Goal: Task Accomplishment & Management: Complete application form

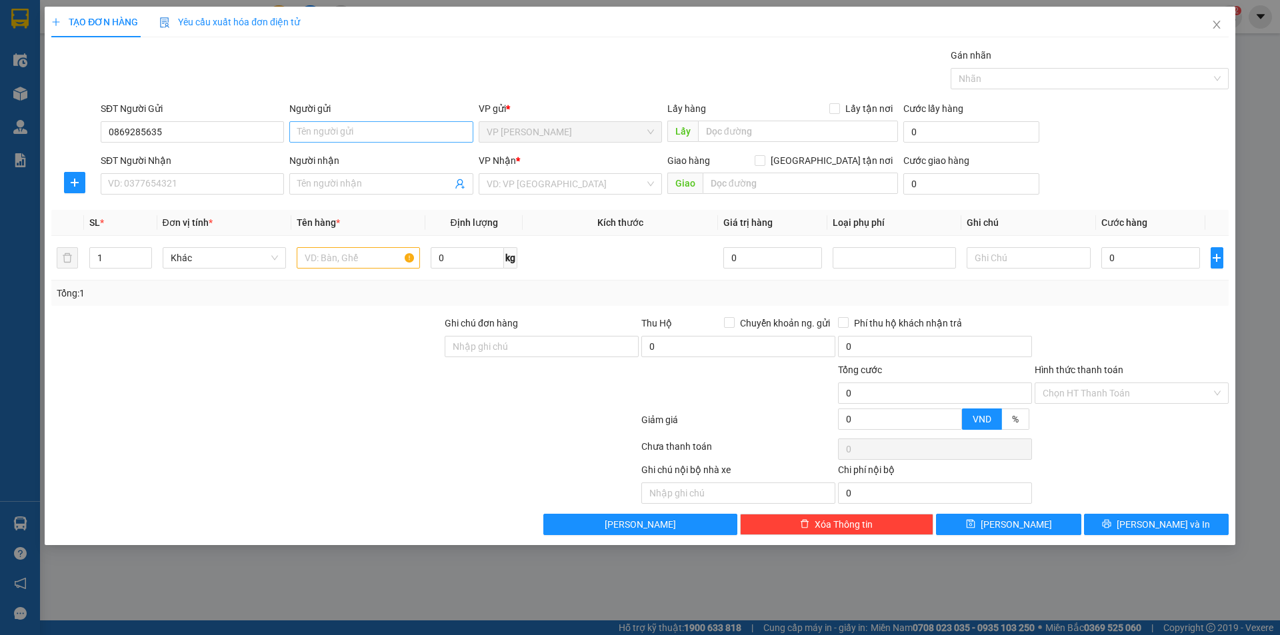
type input "0869285635"
click at [360, 125] on input "Người gửi" at bounding box center [380, 131] width 183 height 21
type input "gì huyền"
click at [171, 187] on input "SĐT Người Nhận" at bounding box center [192, 183] width 183 height 21
type input "0982238182"
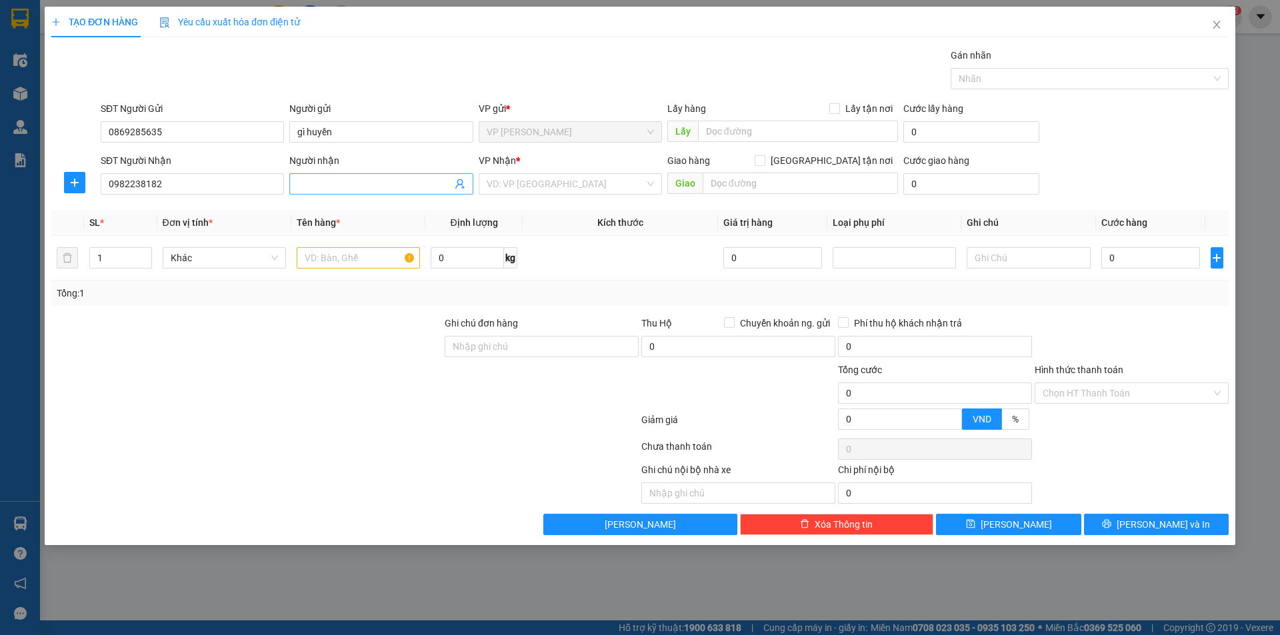
click at [367, 190] on input "Người nhận" at bounding box center [374, 184] width 154 height 15
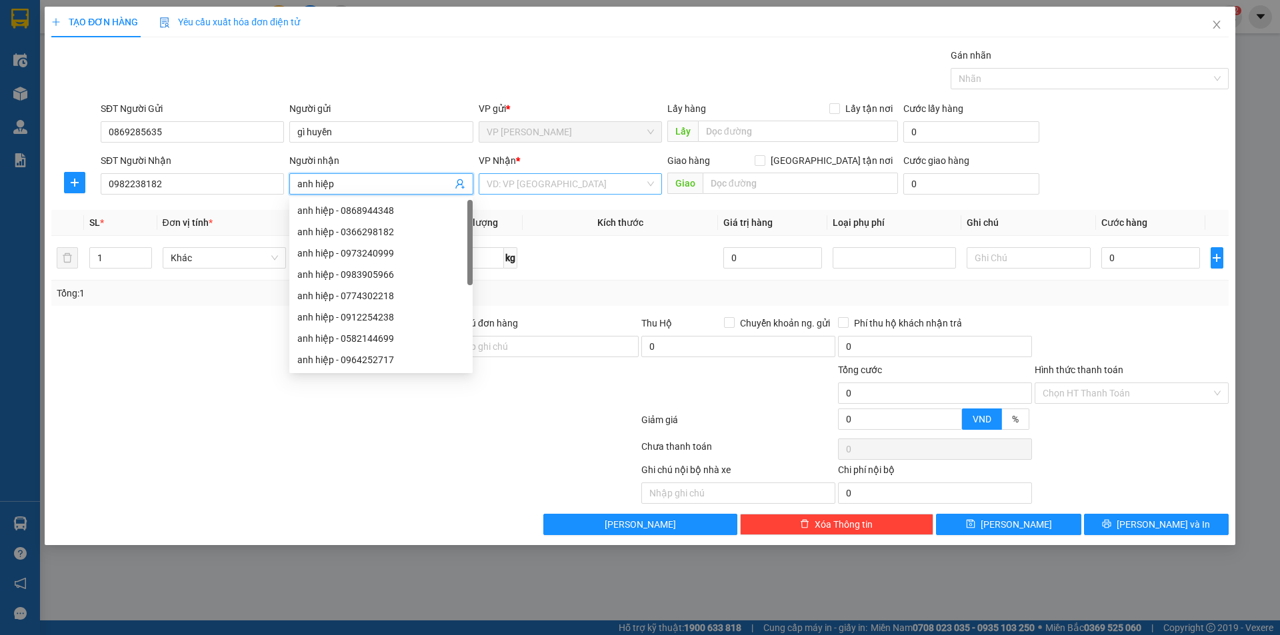
type input "anh hiệp"
click at [535, 186] on input "search" at bounding box center [566, 184] width 158 height 20
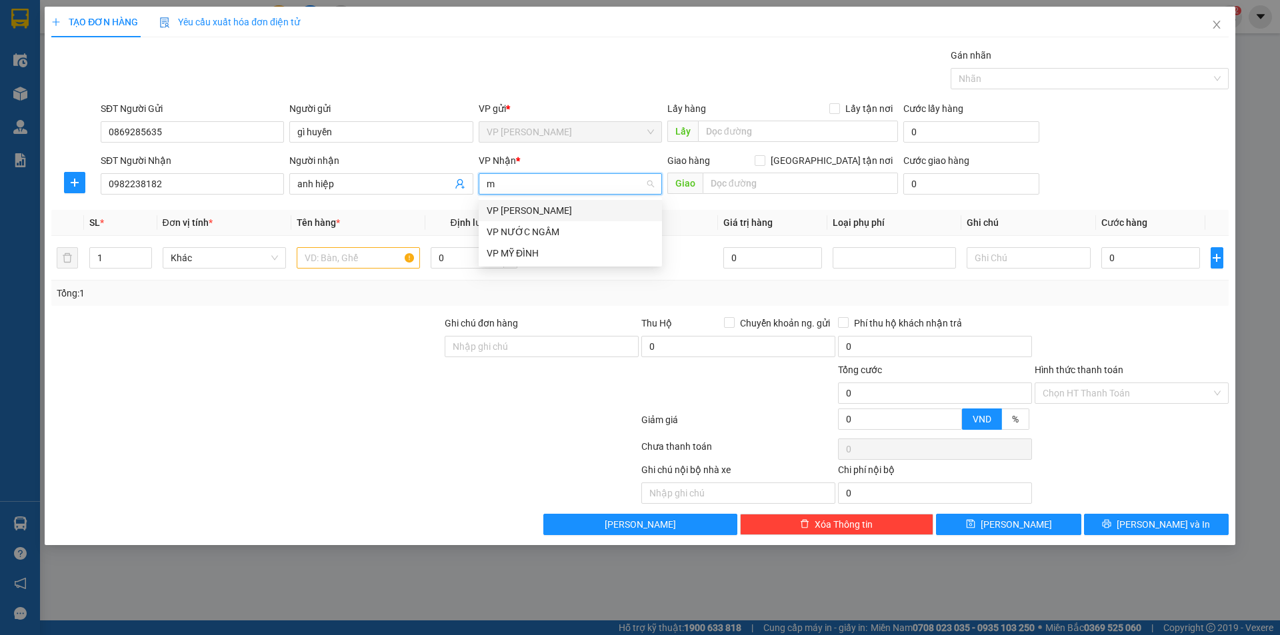
type input "my"
click at [573, 209] on div "VP MỸ ĐÌNH" at bounding box center [570, 210] width 167 height 15
click at [339, 259] on input "text" at bounding box center [358, 257] width 123 height 21
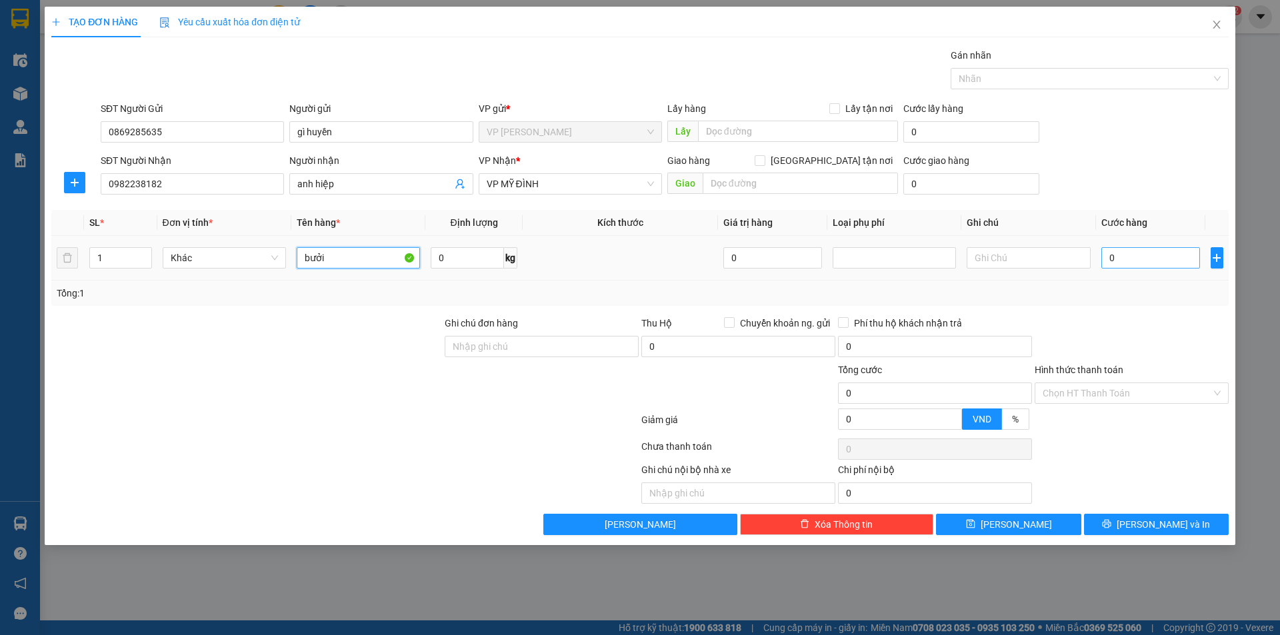
type input "bưởi"
click at [1104, 263] on input "0" at bounding box center [1151, 257] width 99 height 21
type input "6"
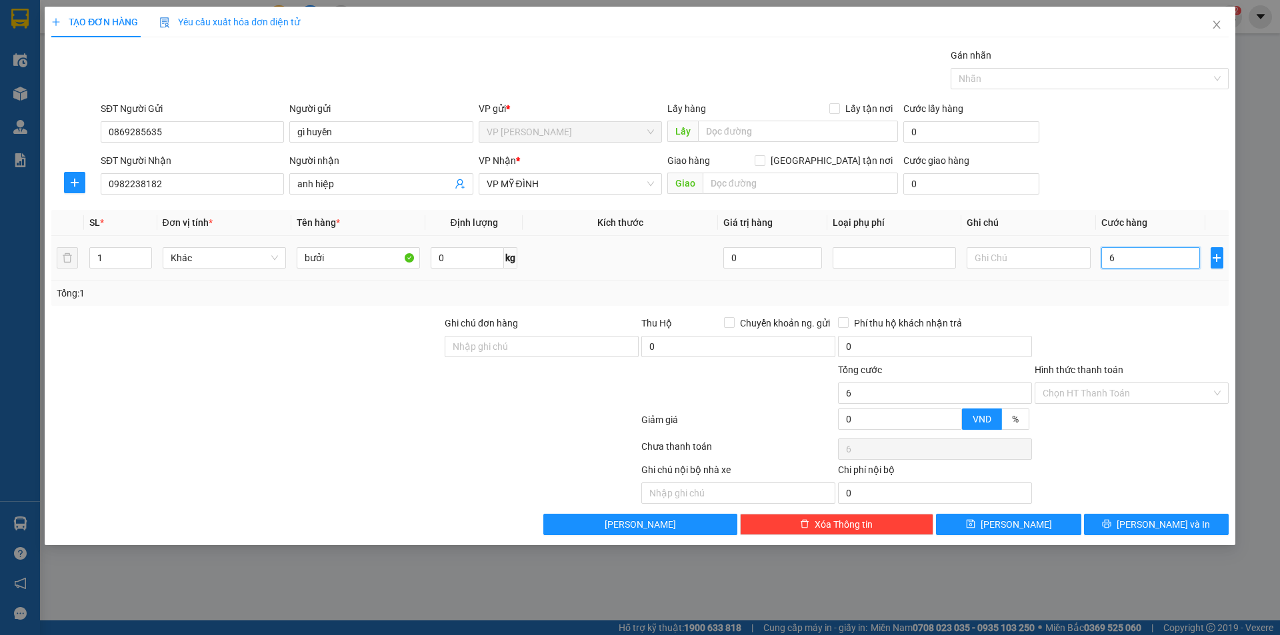
type input "60"
type input "600"
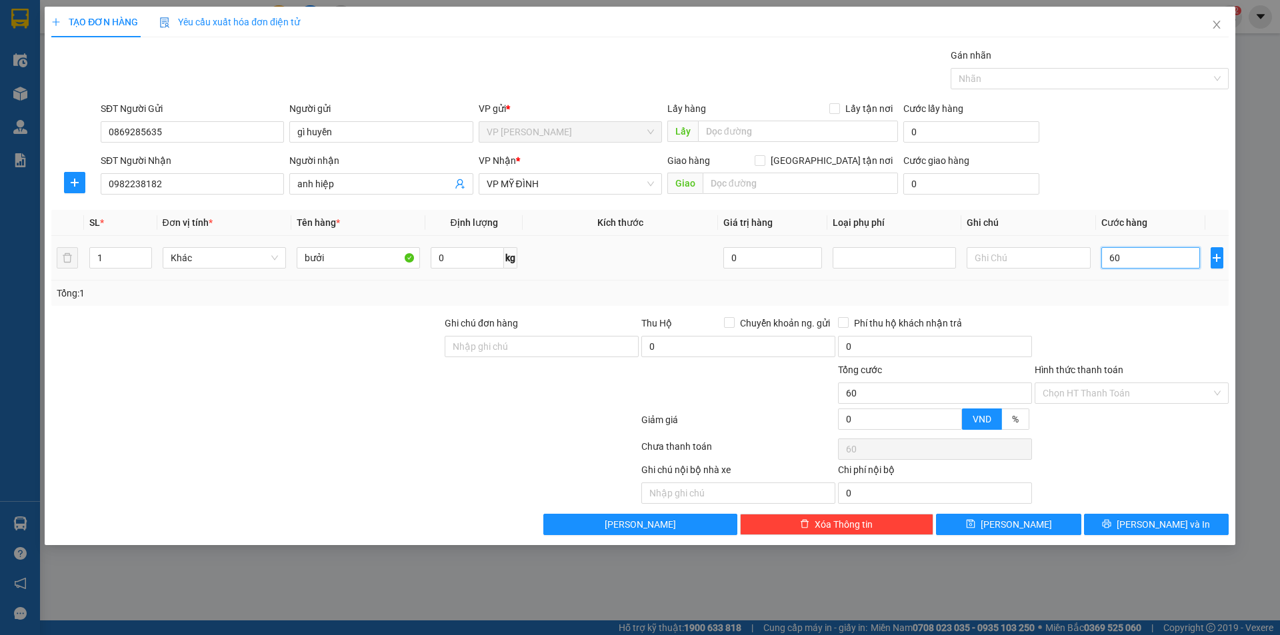
type input "600"
type input "6.000"
type input "60.000"
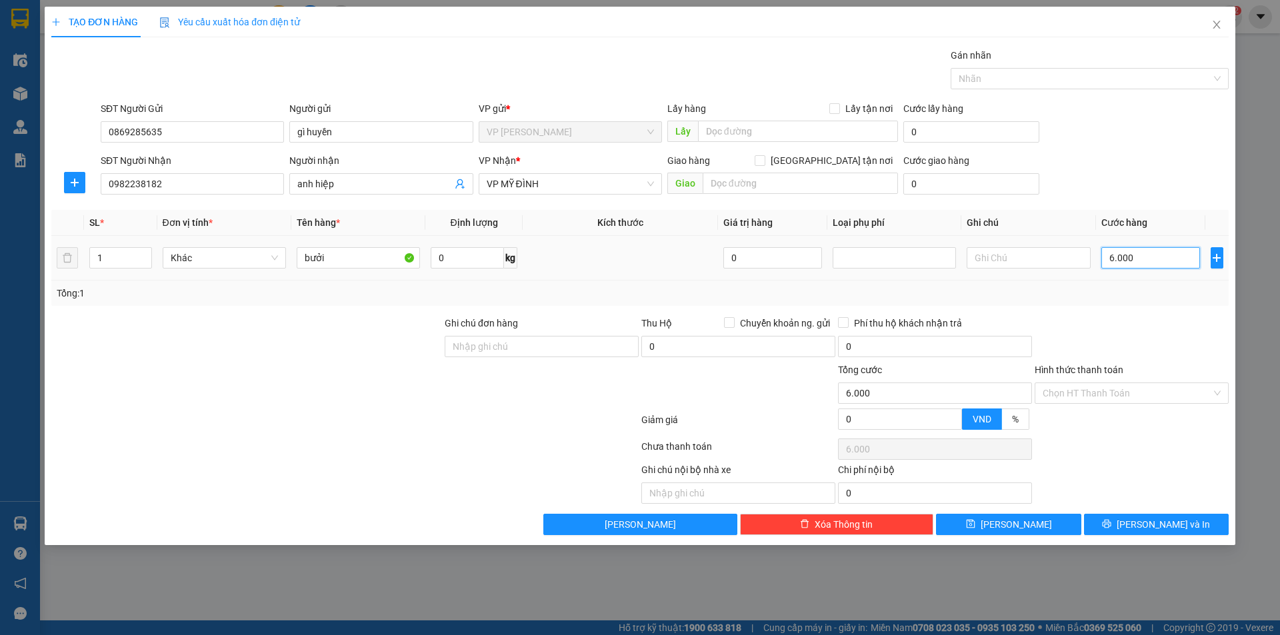
type input "60.000"
click at [1102, 391] on input "Hình thức thanh toán" at bounding box center [1127, 393] width 169 height 20
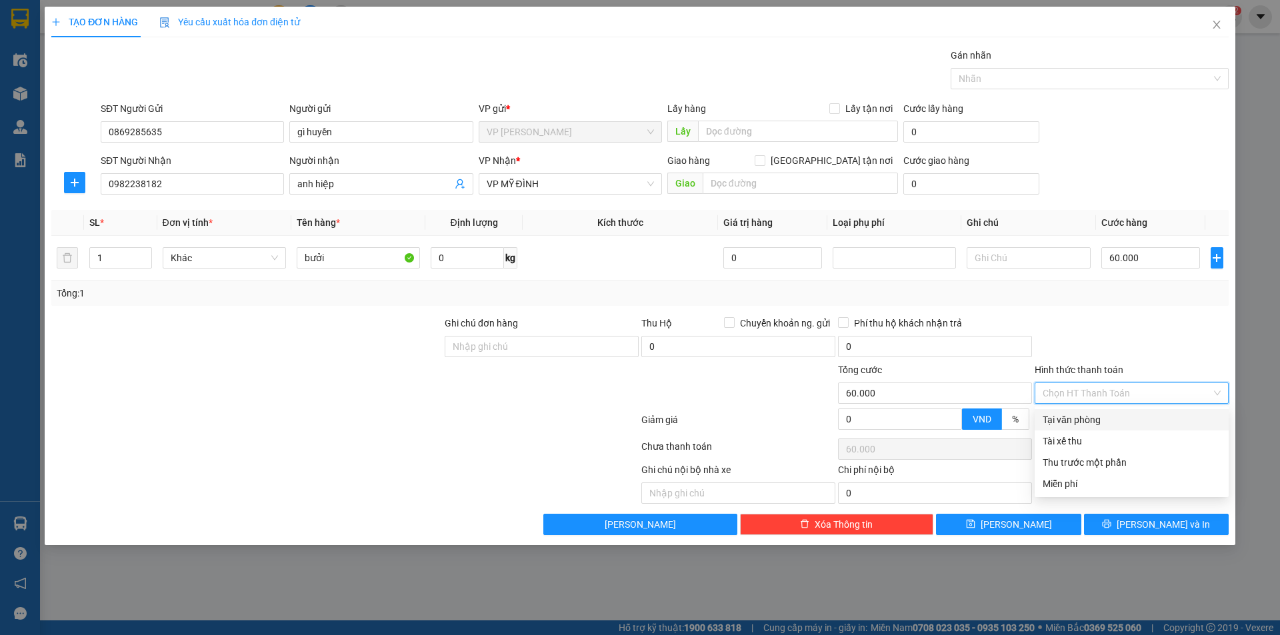
click at [1070, 422] on div "Tại văn phòng" at bounding box center [1132, 420] width 178 height 15
type input "0"
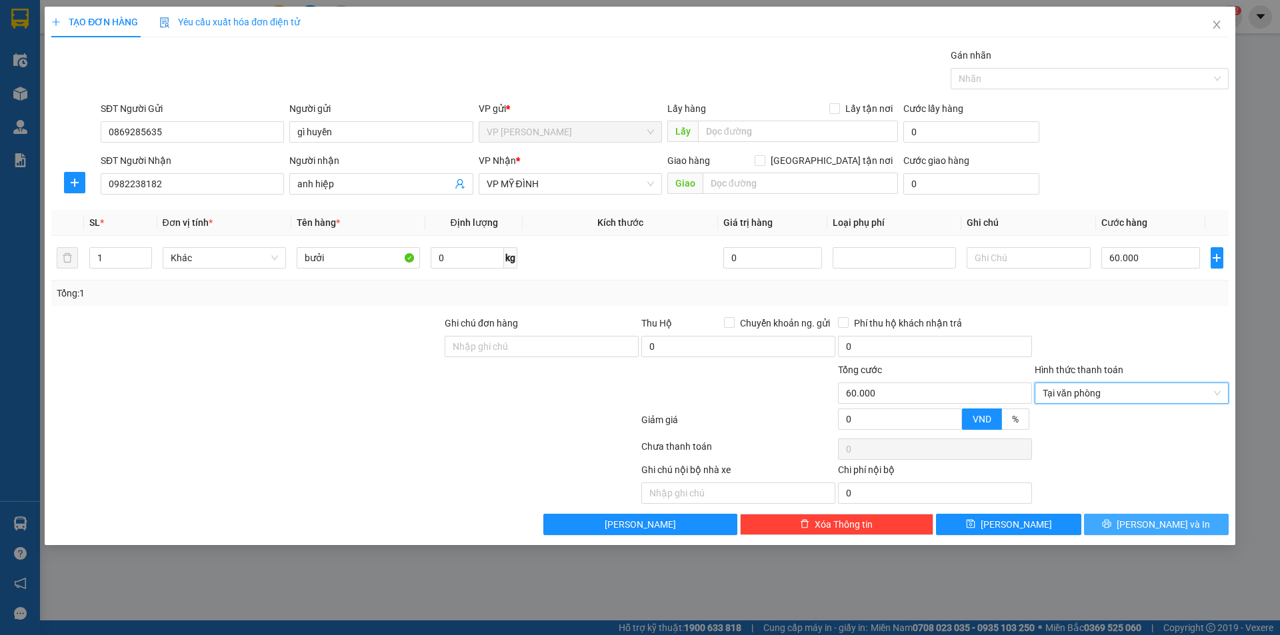
click at [1154, 528] on span "[PERSON_NAME] và In" at bounding box center [1163, 524] width 93 height 15
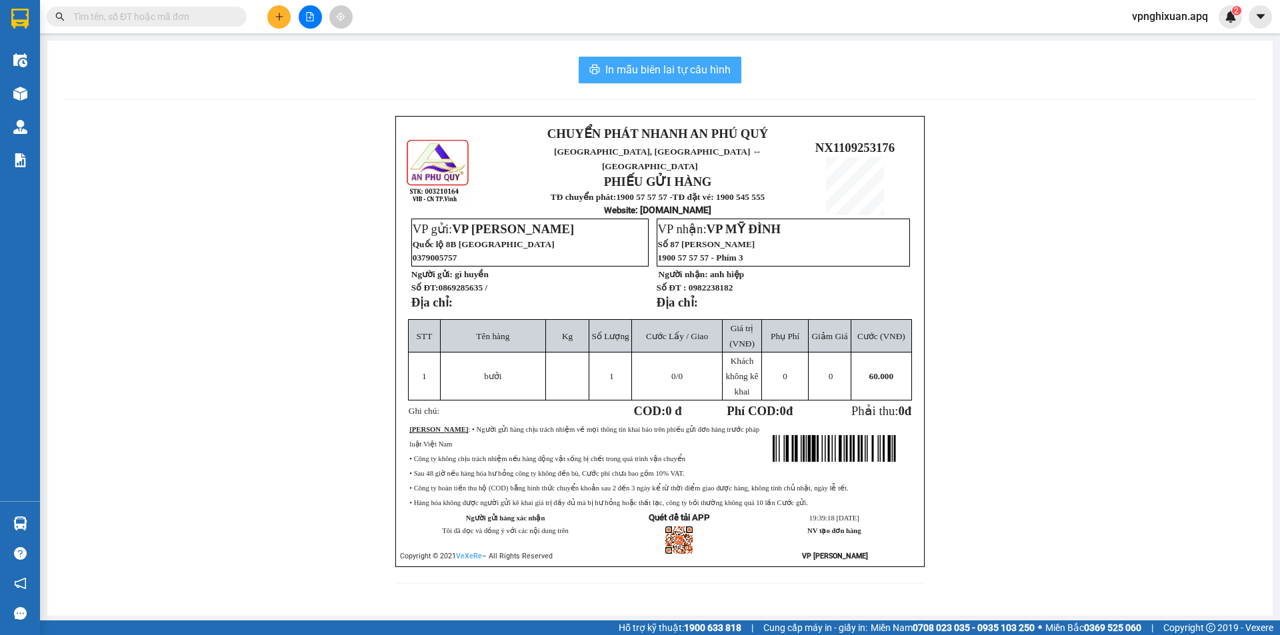
click at [688, 69] on span "In mẫu biên lai tự cấu hình" at bounding box center [667, 69] width 125 height 17
